Goal: Task Accomplishment & Management: Manage account settings

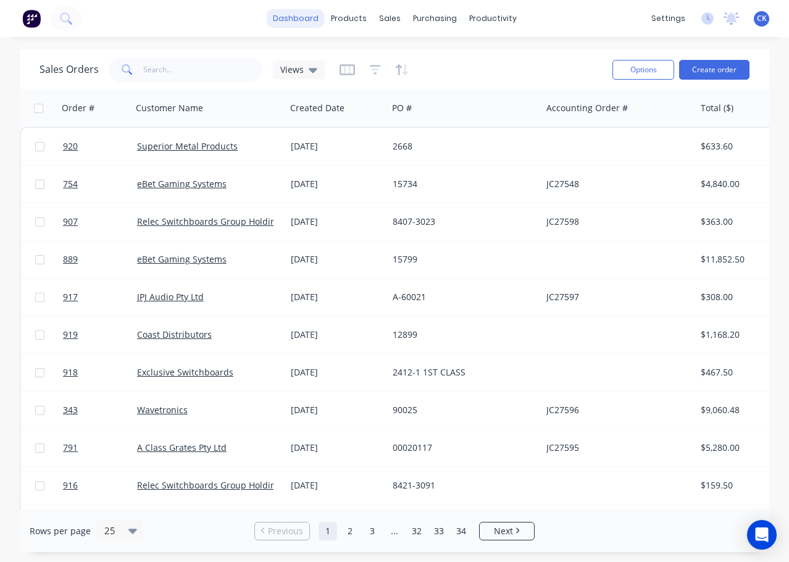
click at [304, 19] on link "dashboard" at bounding box center [296, 18] width 58 height 19
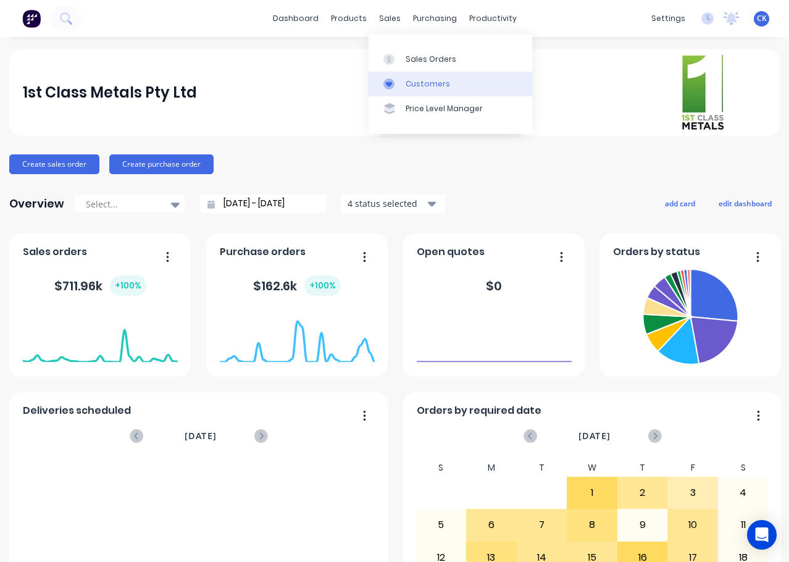
click at [402, 83] on div at bounding box center [393, 83] width 19 height 11
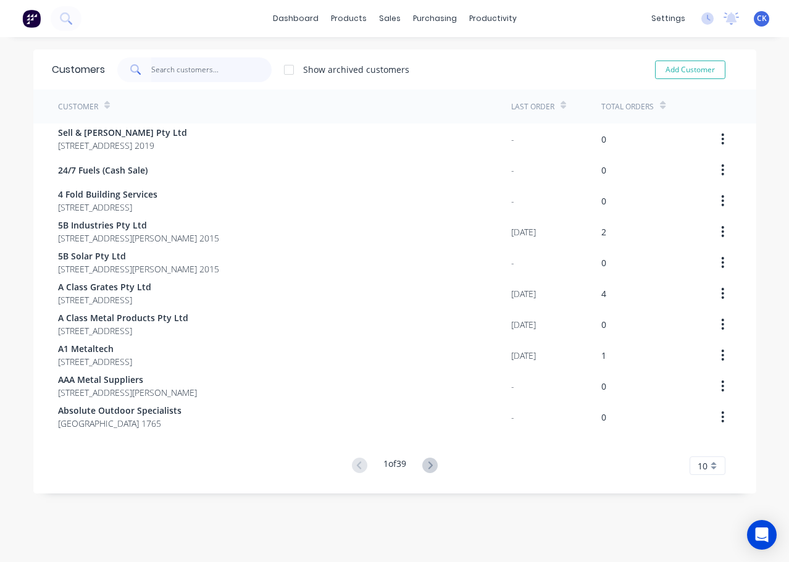
click at [169, 73] on input "text" at bounding box center [211, 69] width 120 height 25
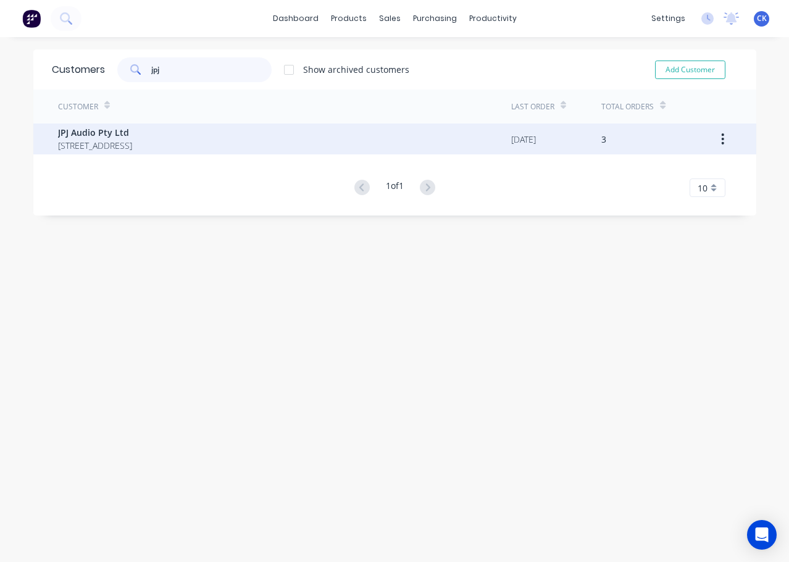
type input "jpj"
click at [132, 145] on span "[STREET_ADDRESS]" at bounding box center [95, 145] width 74 height 13
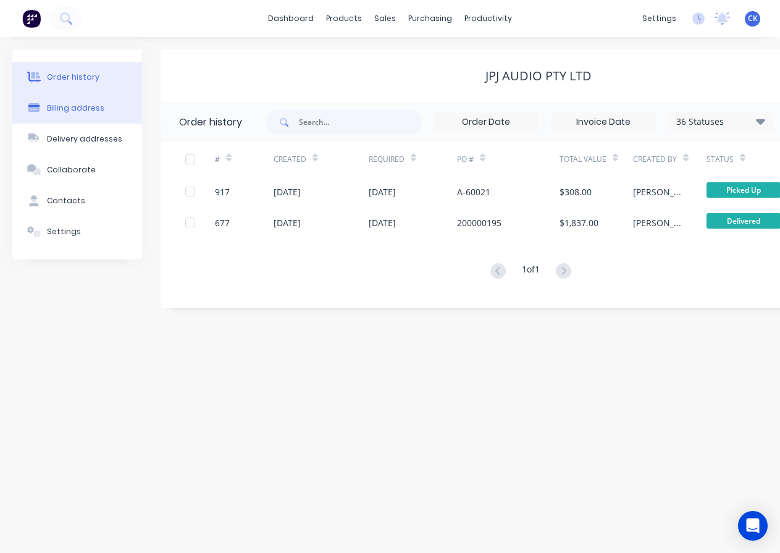
click at [86, 113] on div "Billing address" at bounding box center [75, 108] width 57 height 11
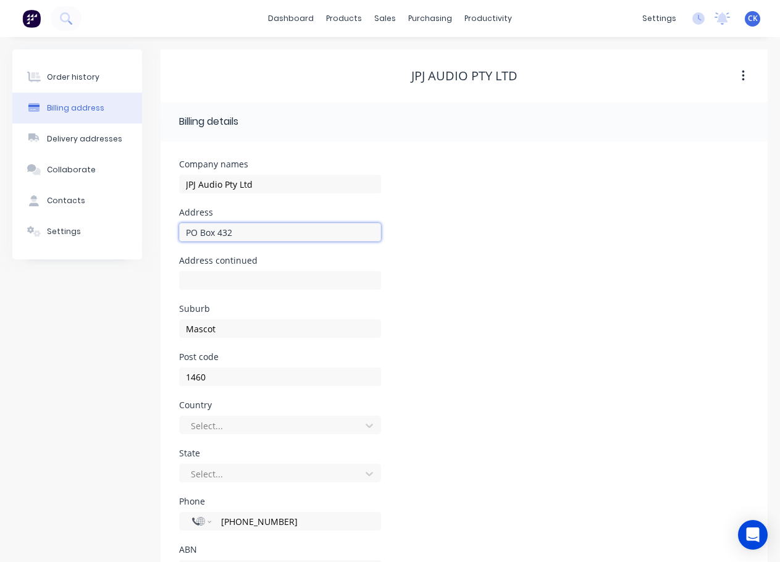
drag, startPoint x: 224, startPoint y: 234, endPoint x: 292, endPoint y: 226, distance: 68.4
click at [99, 217] on div "Order history Billing address Delivery addresses Collaborate Contacts Settings …" at bounding box center [389, 327] width 755 height 557
type input "Unit A3"
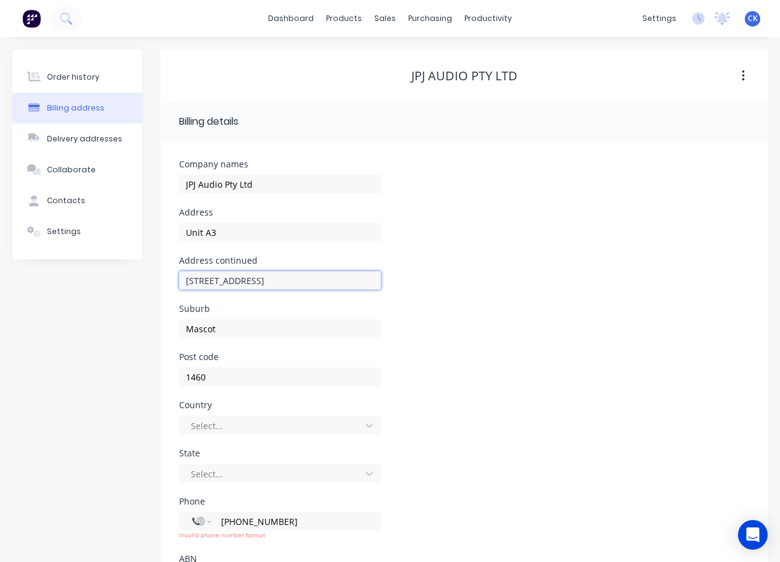
type input "[STREET_ADDRESS]"
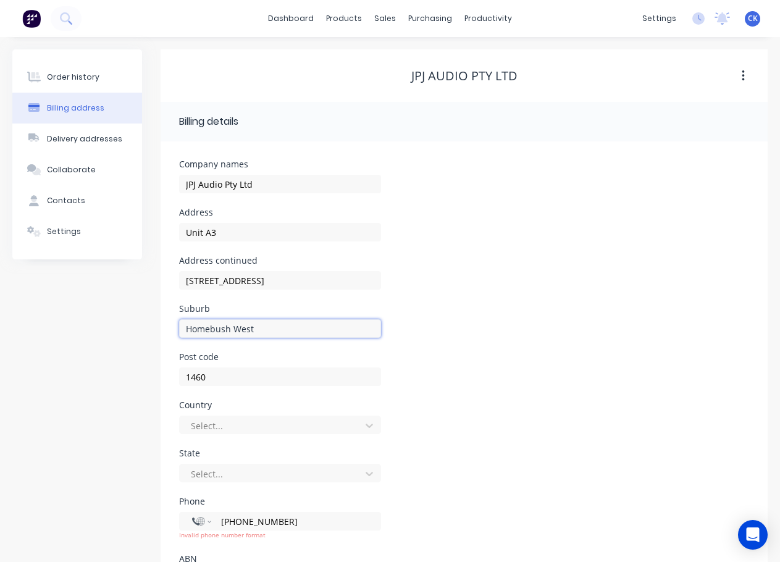
type input "Homebush West"
type input "2140"
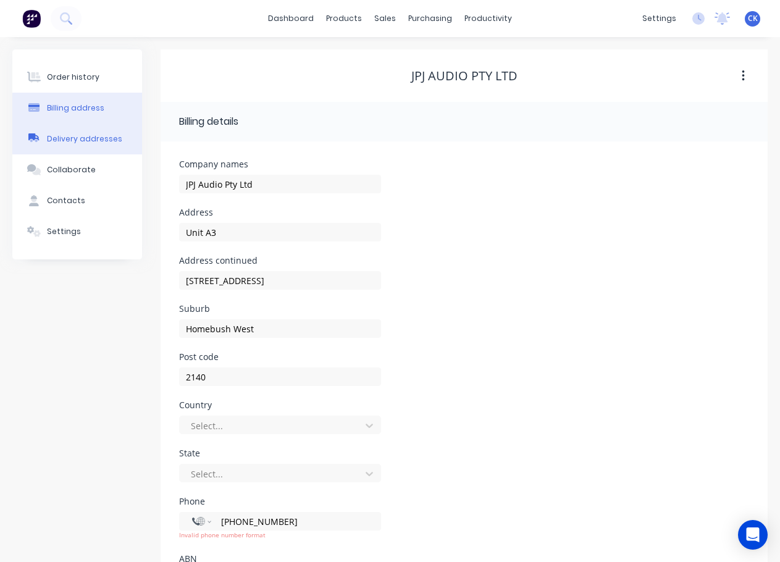
click at [103, 142] on div "Delivery addresses" at bounding box center [84, 138] width 75 height 11
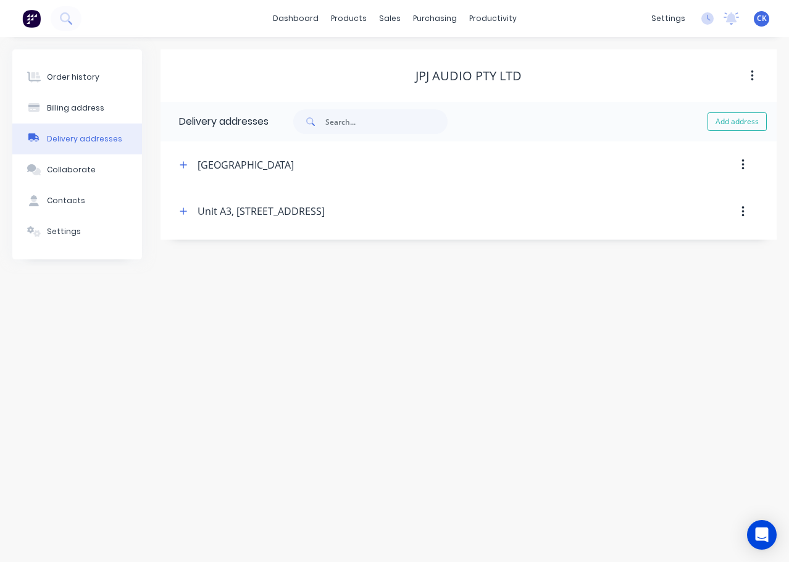
click at [746, 164] on button "button" at bounding box center [743, 165] width 29 height 22
click at [692, 195] on div "Delete" at bounding box center [699, 197] width 95 height 18
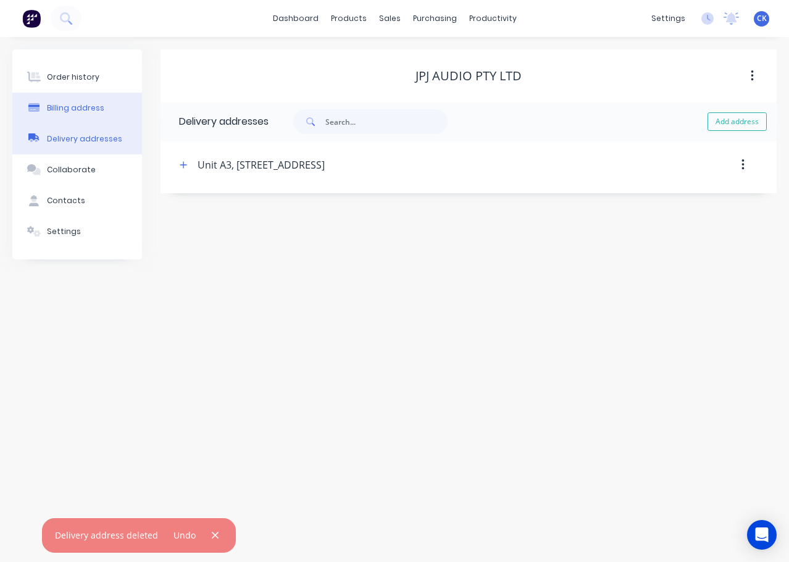
click at [90, 112] on div "Billing address" at bounding box center [75, 108] width 57 height 11
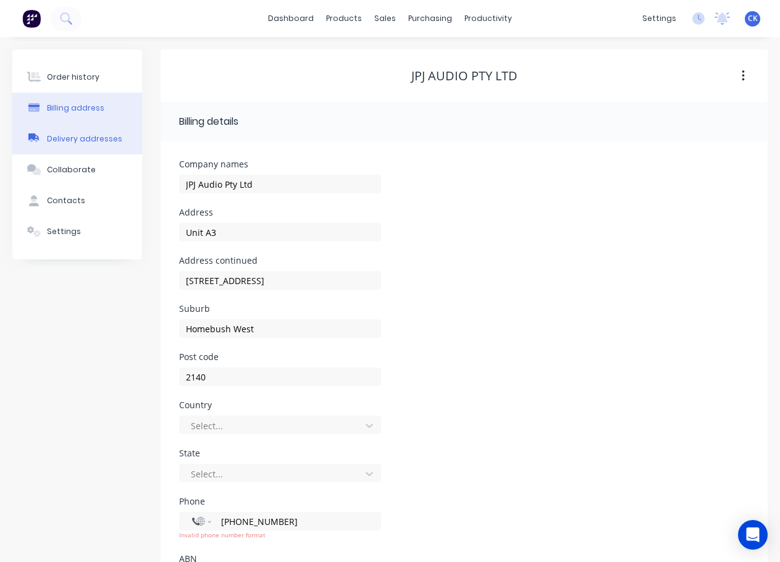
click at [79, 131] on button "Delivery addresses" at bounding box center [77, 139] width 130 height 31
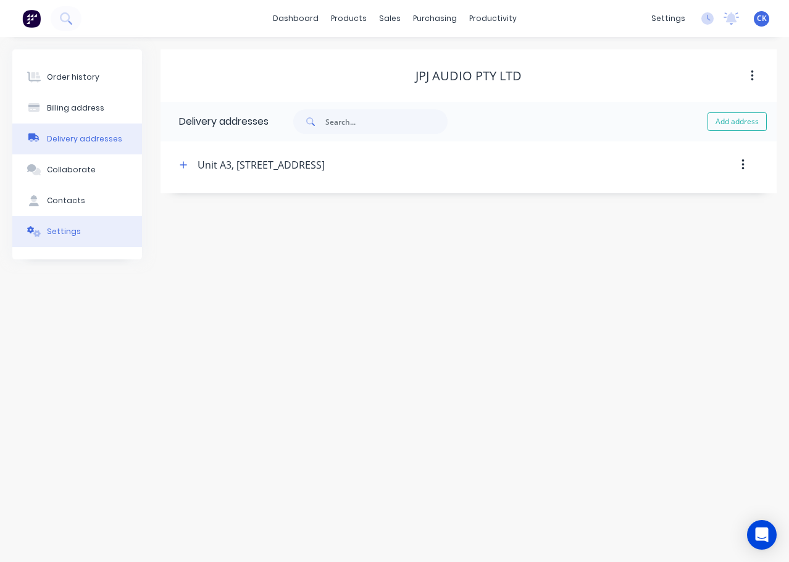
click at [88, 236] on button "Settings" at bounding box center [77, 231] width 130 height 31
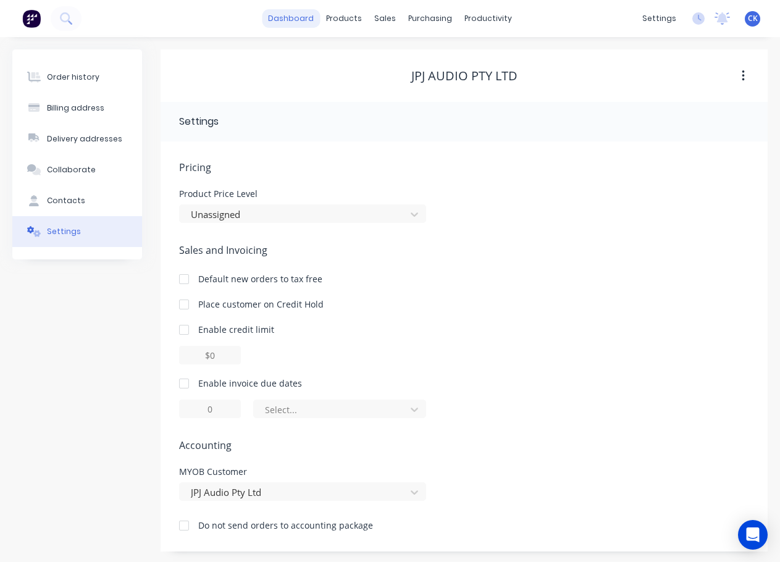
click at [309, 15] on link "dashboard" at bounding box center [291, 18] width 58 height 19
